Goal: Task Accomplishment & Management: Use online tool/utility

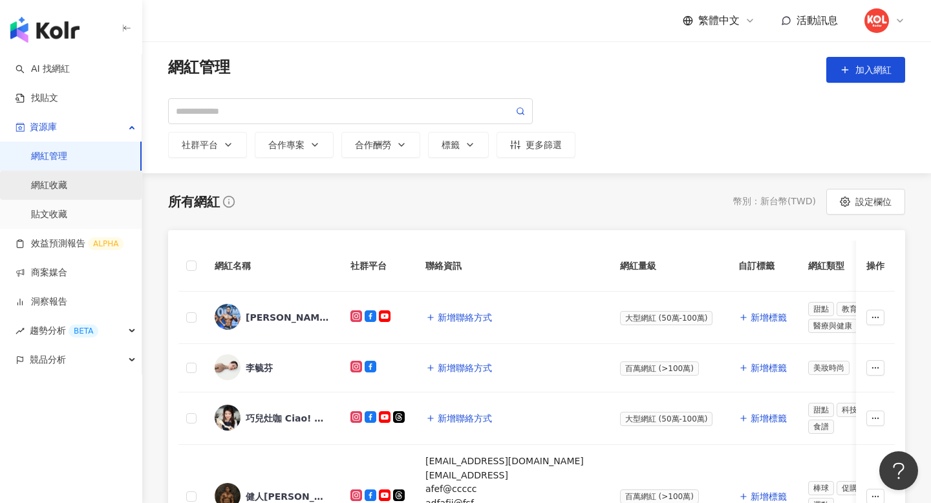
click at [57, 188] on link "網紅收藏" at bounding box center [49, 185] width 36 height 13
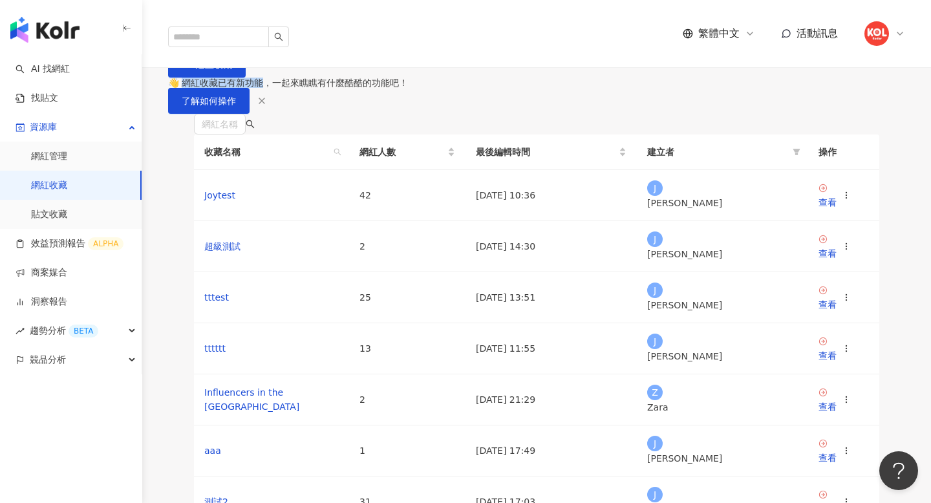
drag, startPoint x: 193, startPoint y: 156, endPoint x: 281, endPoint y: 155, distance: 88.0
click at [281, 88] on div "👋 網紅收藏已有新功能，一起來瞧瞧有什麼酷酷的功能吧！" at bounding box center [536, 83] width 737 height 10
click at [299, 88] on div "👋 網紅收藏已有新功能，一起來瞧瞧有什麼酷酷的功能吧！" at bounding box center [536, 83] width 737 height 10
click at [236, 106] on span "了解如何操作" at bounding box center [209, 101] width 54 height 10
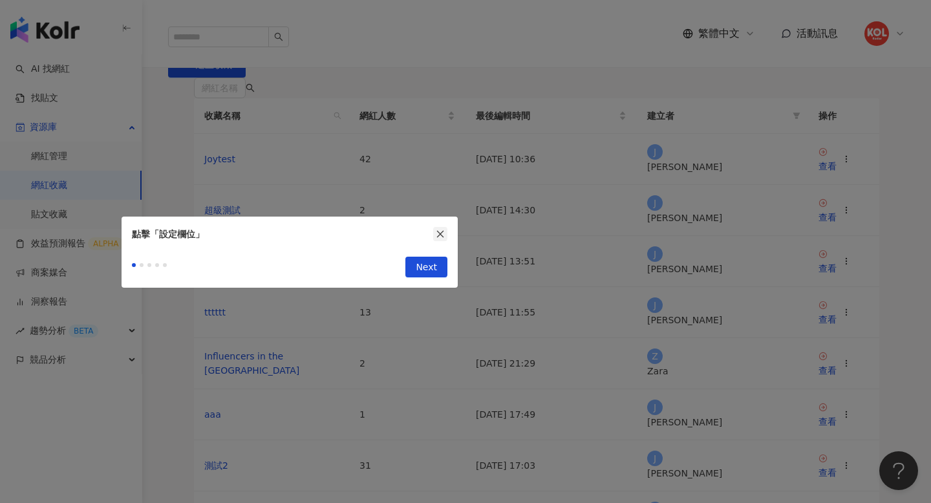
click at [444, 231] on icon "close" at bounding box center [440, 234] width 9 height 9
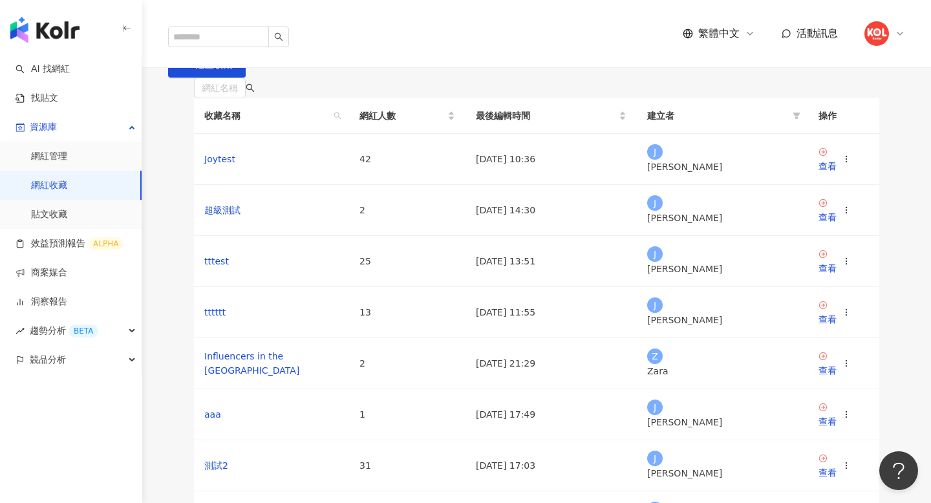
click at [67, 180] on link "網紅收藏" at bounding box center [49, 185] width 36 height 13
click at [67, 158] on link "網紅管理" at bounding box center [49, 156] width 36 height 13
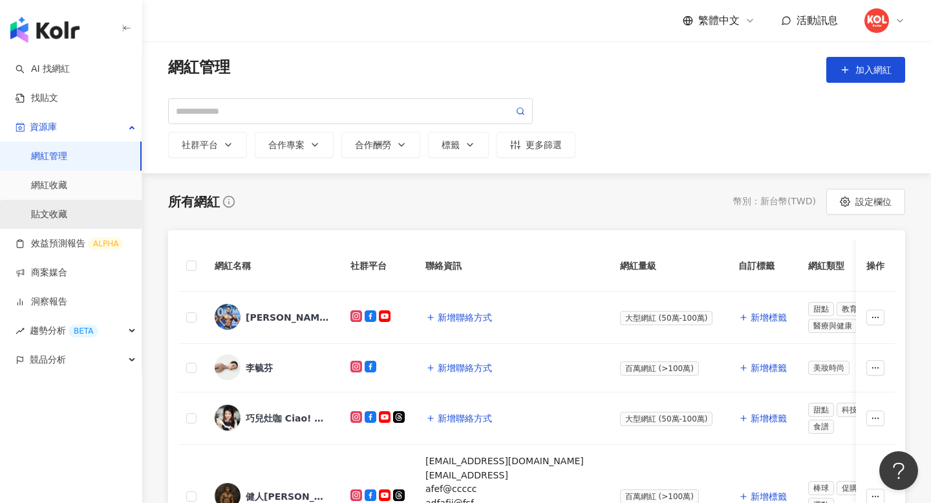
click at [67, 213] on link "貼文收藏" at bounding box center [49, 214] width 36 height 13
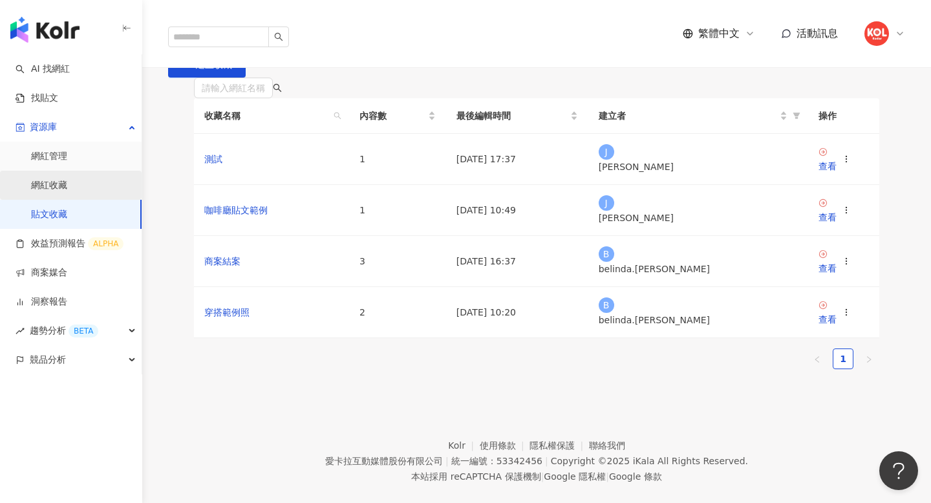
click at [67, 186] on link "網紅收藏" at bounding box center [49, 185] width 36 height 13
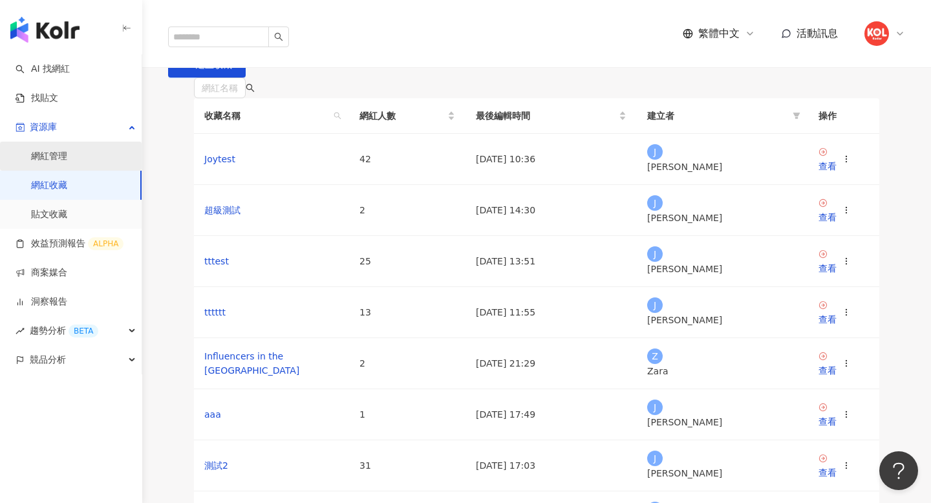
click at [67, 155] on link "網紅管理" at bounding box center [49, 156] width 36 height 13
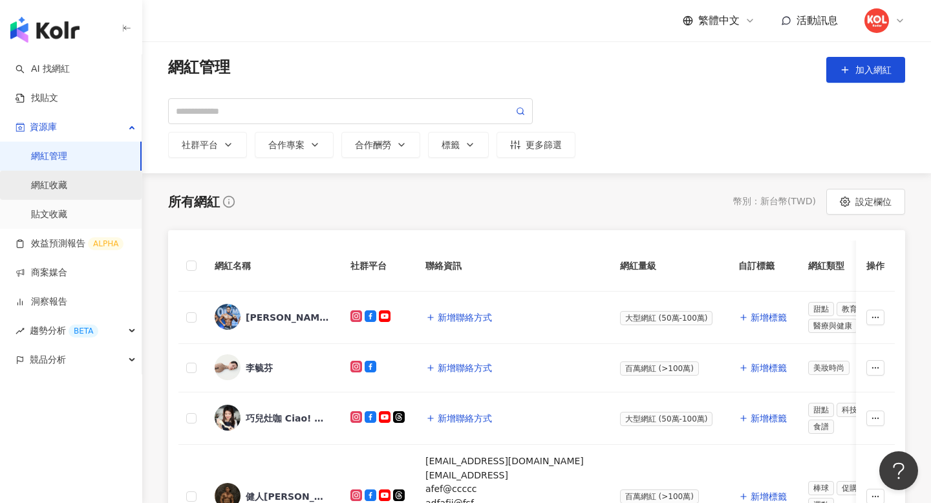
click at [67, 182] on link "網紅收藏" at bounding box center [49, 185] width 36 height 13
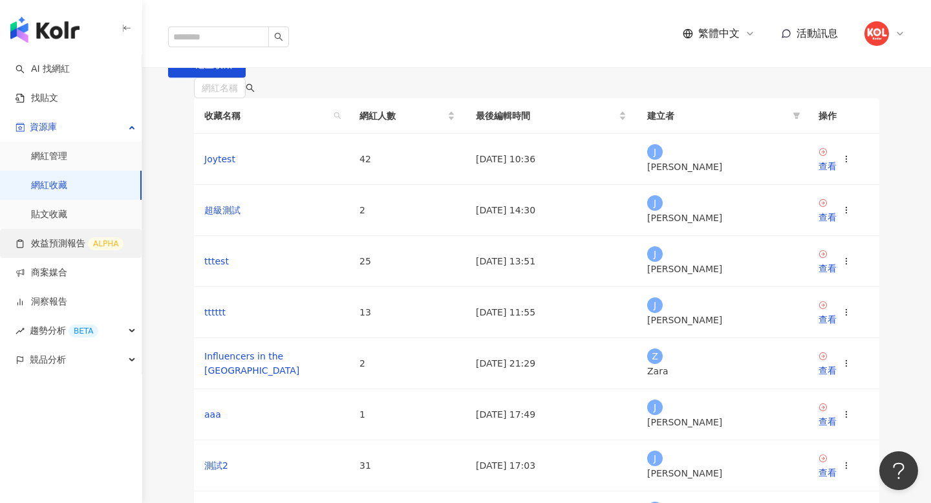
click at [50, 241] on link "效益預測報告 ALPHA" at bounding box center [70, 243] width 108 height 13
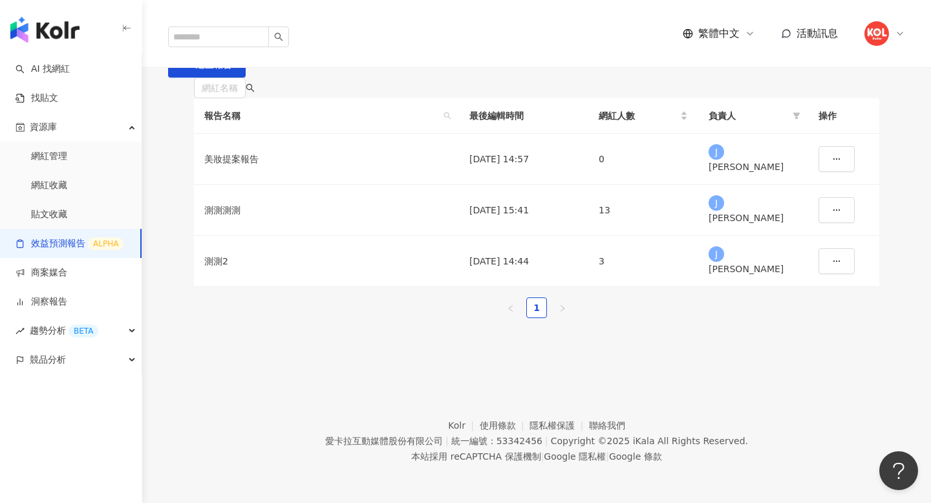
drag, startPoint x: 296, startPoint y: 81, endPoint x: 164, endPoint y: 81, distance: 131.3
click at [164, 78] on div "效益預測報告 建立報告" at bounding box center [536, 59] width 789 height 36
copy div "效益預測報告"
click at [69, 243] on link "效益預測報告 ALPHA" at bounding box center [70, 243] width 108 height 13
click at [272, 217] on div "測測測測" at bounding box center [326, 210] width 244 height 14
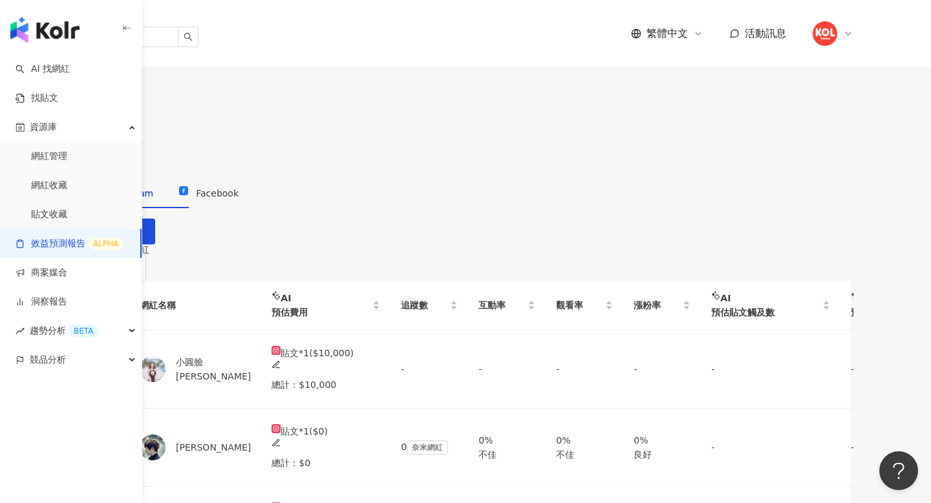
click at [119, 132] on div "AI 預測報告" at bounding box center [97, 146] width 44 height 28
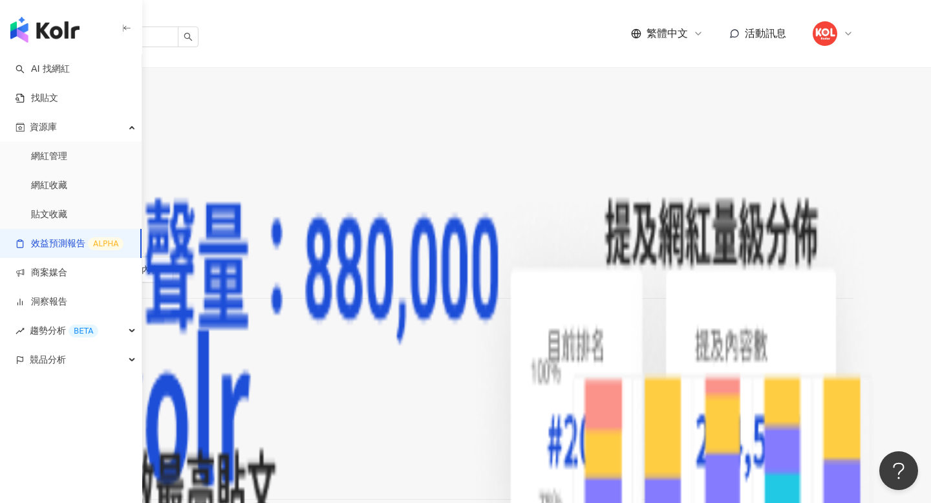
click at [49, 139] on div "網紅人選" at bounding box center [31, 146] width 36 height 14
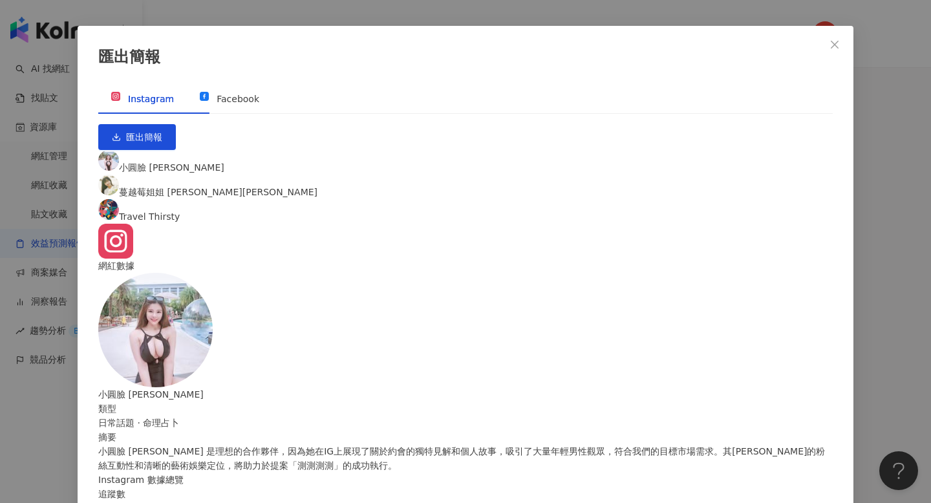
click at [299, 187] on span "蔓越莓姐姐 [PERSON_NAME][PERSON_NAME]" at bounding box center [218, 192] width 199 height 10
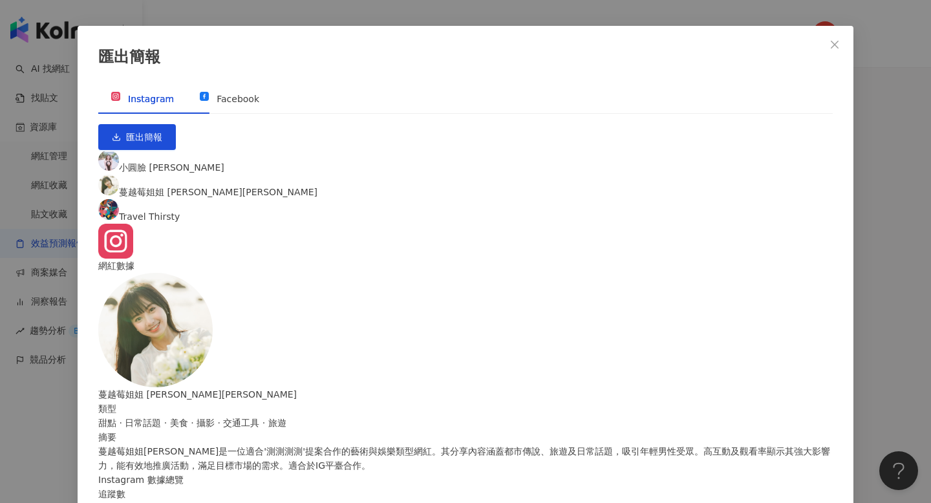
click at [180, 212] on span "Travel Thirsty" at bounding box center [149, 217] width 61 height 10
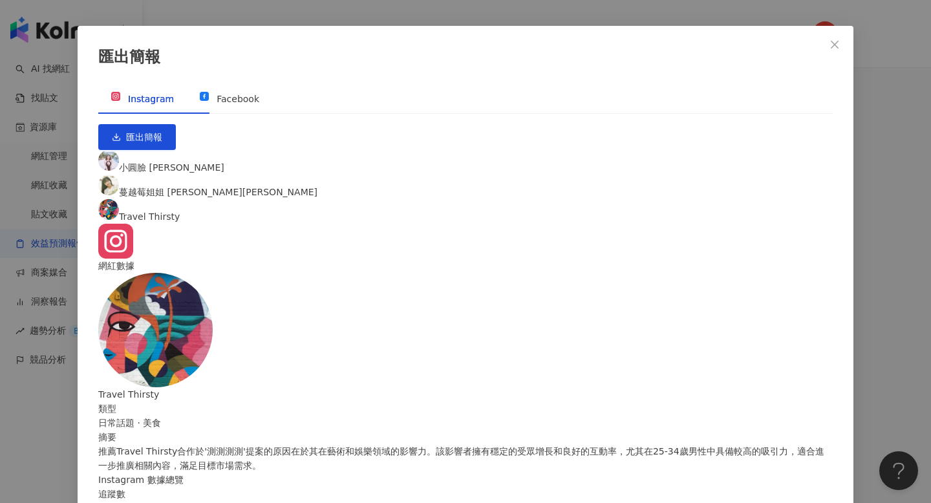
click at [314, 187] on span "蔓越莓姐姐 [PERSON_NAME][PERSON_NAME]" at bounding box center [218, 192] width 199 height 10
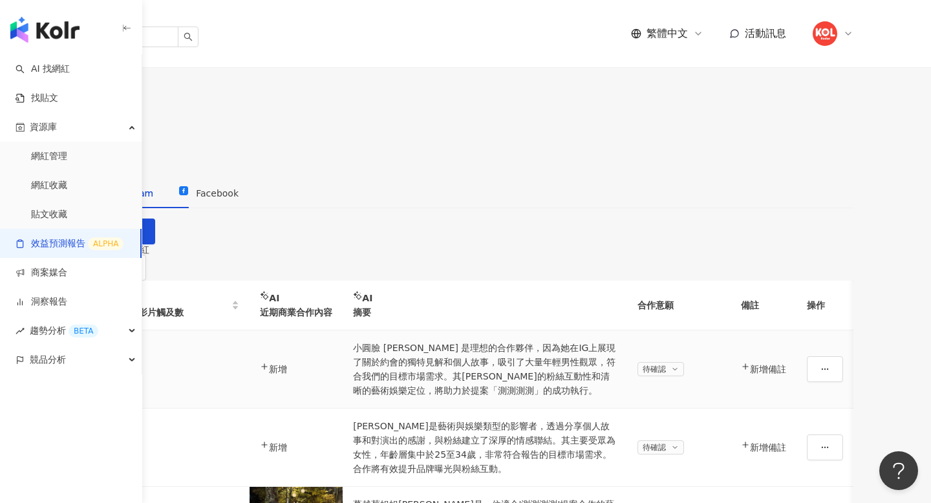
scroll to position [0, 1054]
click at [138, 255] on span "近三個月" at bounding box center [111, 267] width 53 height 25
click at [46, 106] on span "匯出" at bounding box center [37, 111] width 18 height 10
click at [708, 109] on div "效益預測報告 測測測測 測測測測 匯出" at bounding box center [465, 96] width 931 height 56
